Goal: Check status: Check status

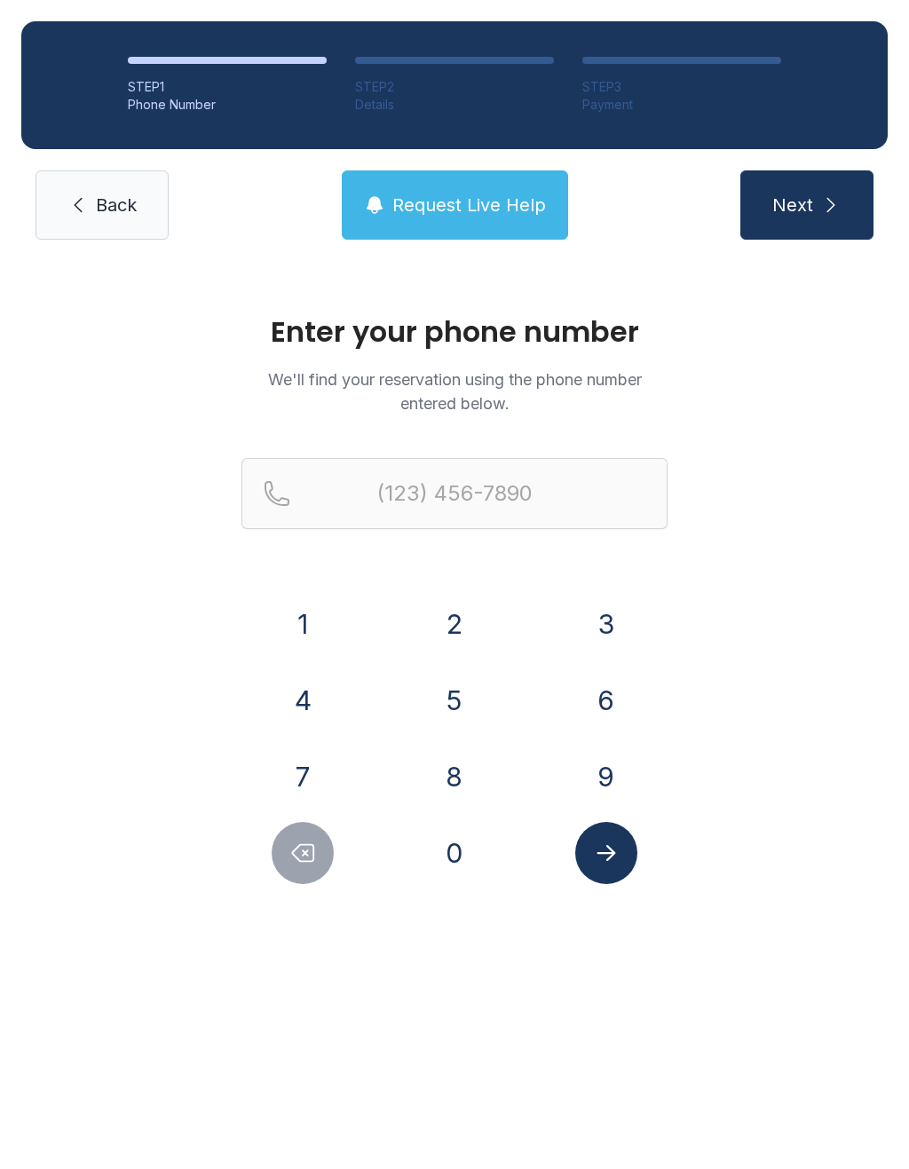
click at [296, 767] on button "7" at bounding box center [303, 776] width 62 height 62
click at [297, 623] on button "1" at bounding box center [303, 624] width 62 height 62
click at [456, 698] on button "5" at bounding box center [454, 700] width 62 height 62
click at [461, 773] on button "8" at bounding box center [454, 776] width 62 height 62
click at [456, 842] on button "0" at bounding box center [454, 853] width 62 height 62
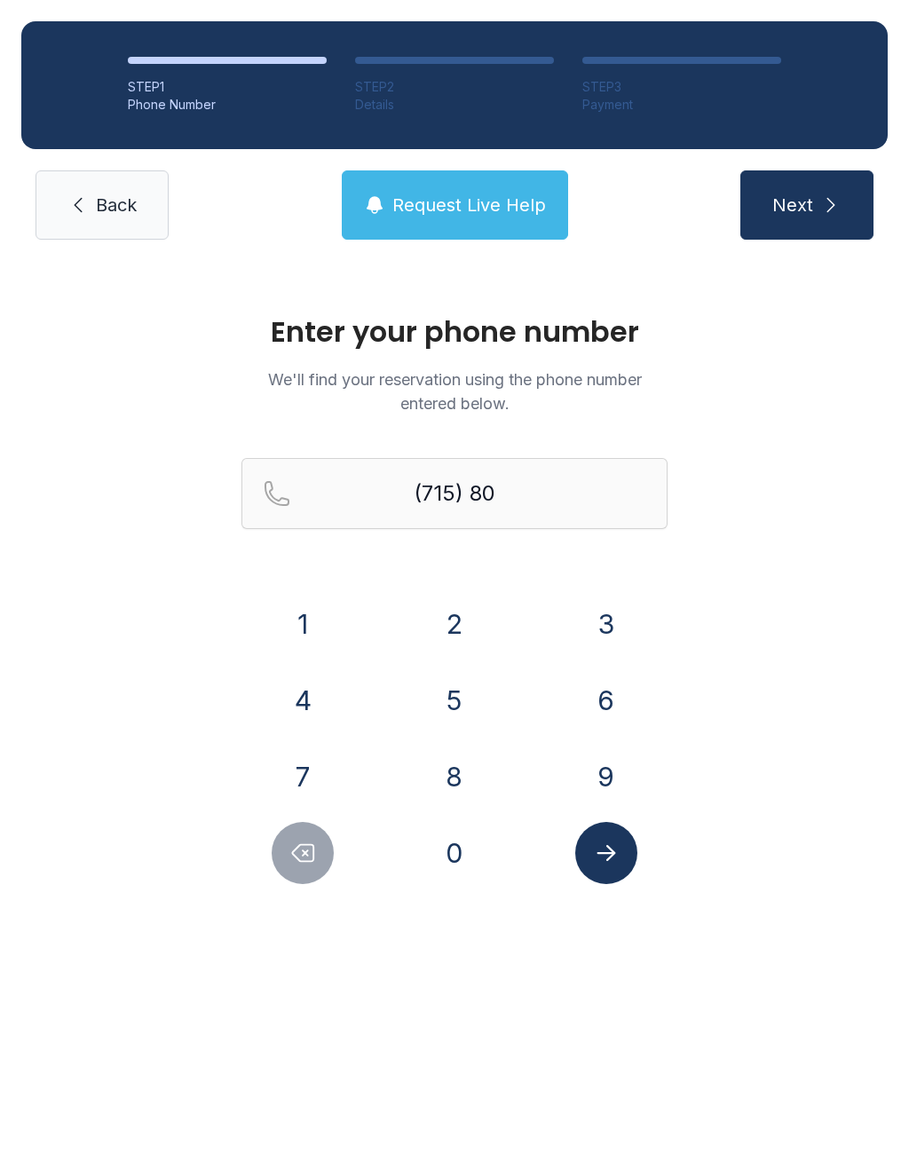
click at [429, 763] on button "8" at bounding box center [454, 776] width 62 height 62
click at [583, 766] on button "9" at bounding box center [606, 776] width 62 height 62
click at [445, 597] on button "2" at bounding box center [454, 624] width 62 height 62
click at [597, 601] on button "3" at bounding box center [606, 624] width 62 height 62
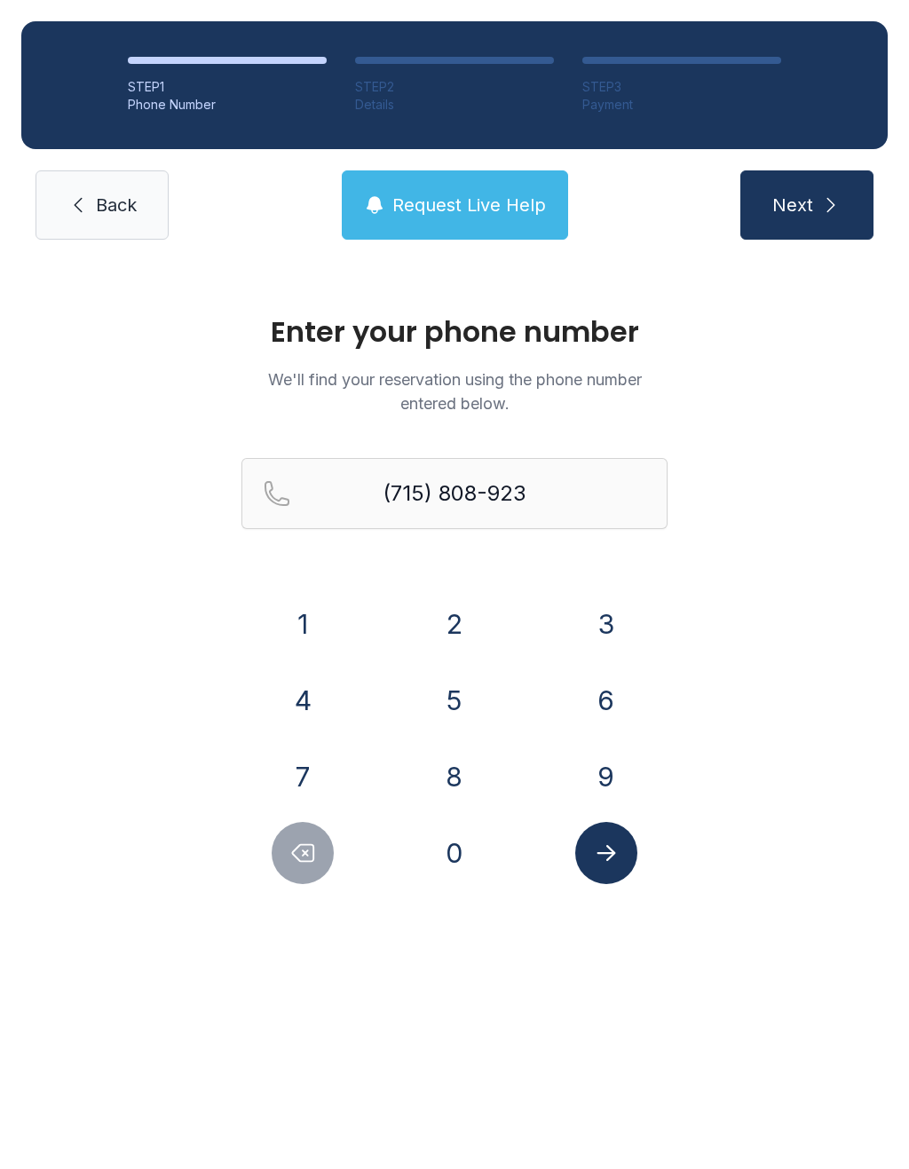
type input "[PHONE_NUMBER]"
click at [617, 856] on icon "Submit lookup form" at bounding box center [606, 852] width 27 height 27
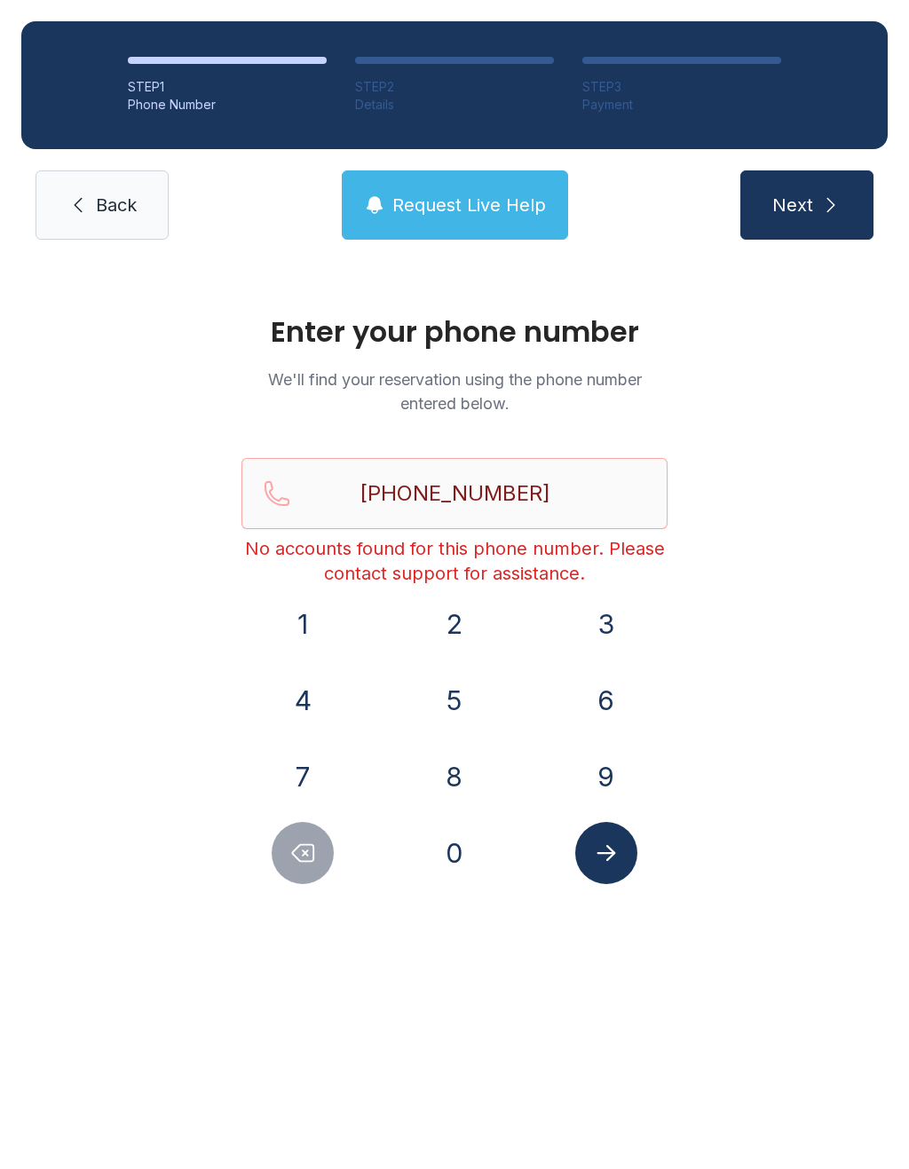
click at [73, 209] on icon at bounding box center [77, 204] width 21 height 21
